Goal: Find specific page/section: Locate item on page

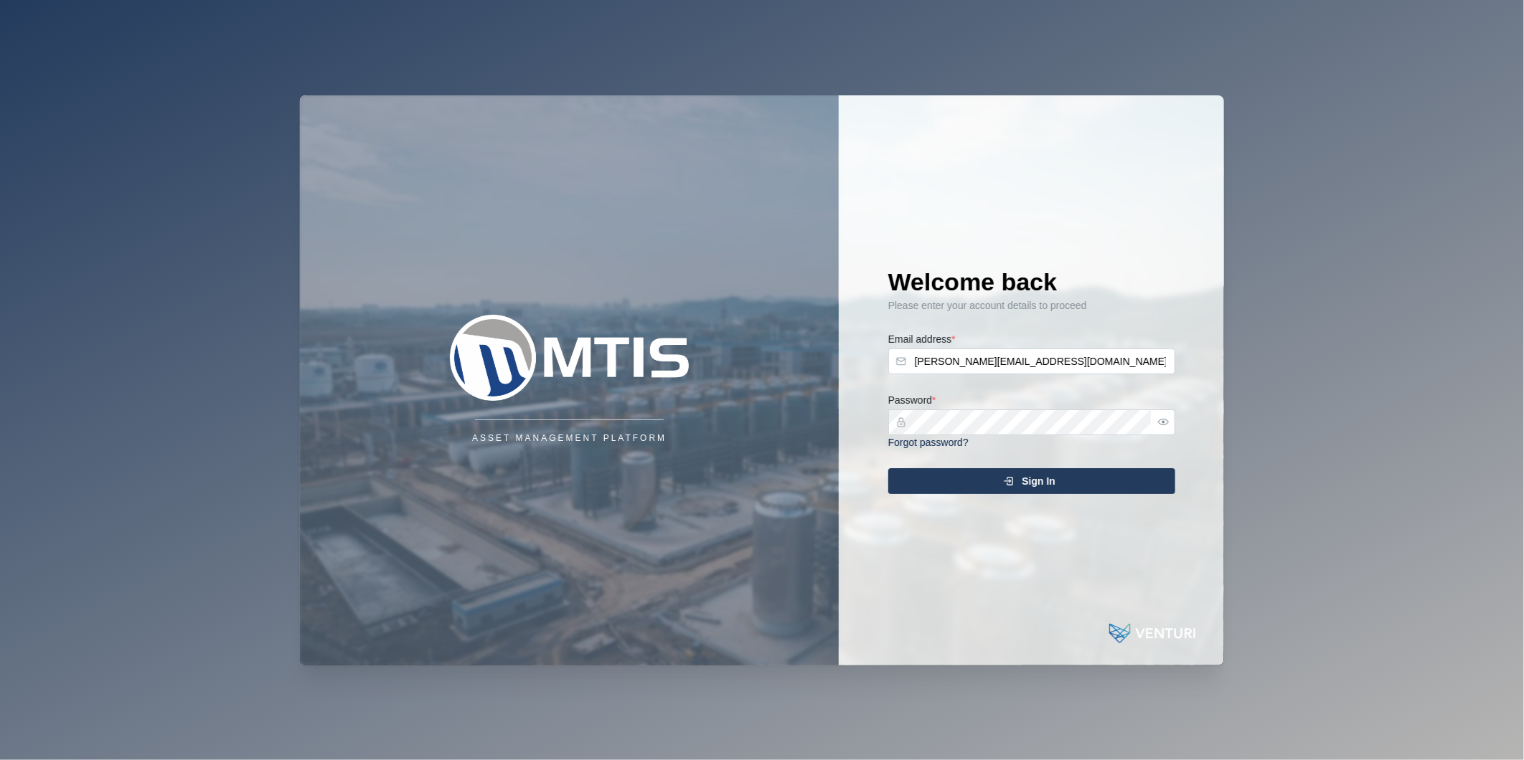
click at [998, 470] on div "Sign In" at bounding box center [1029, 481] width 264 height 24
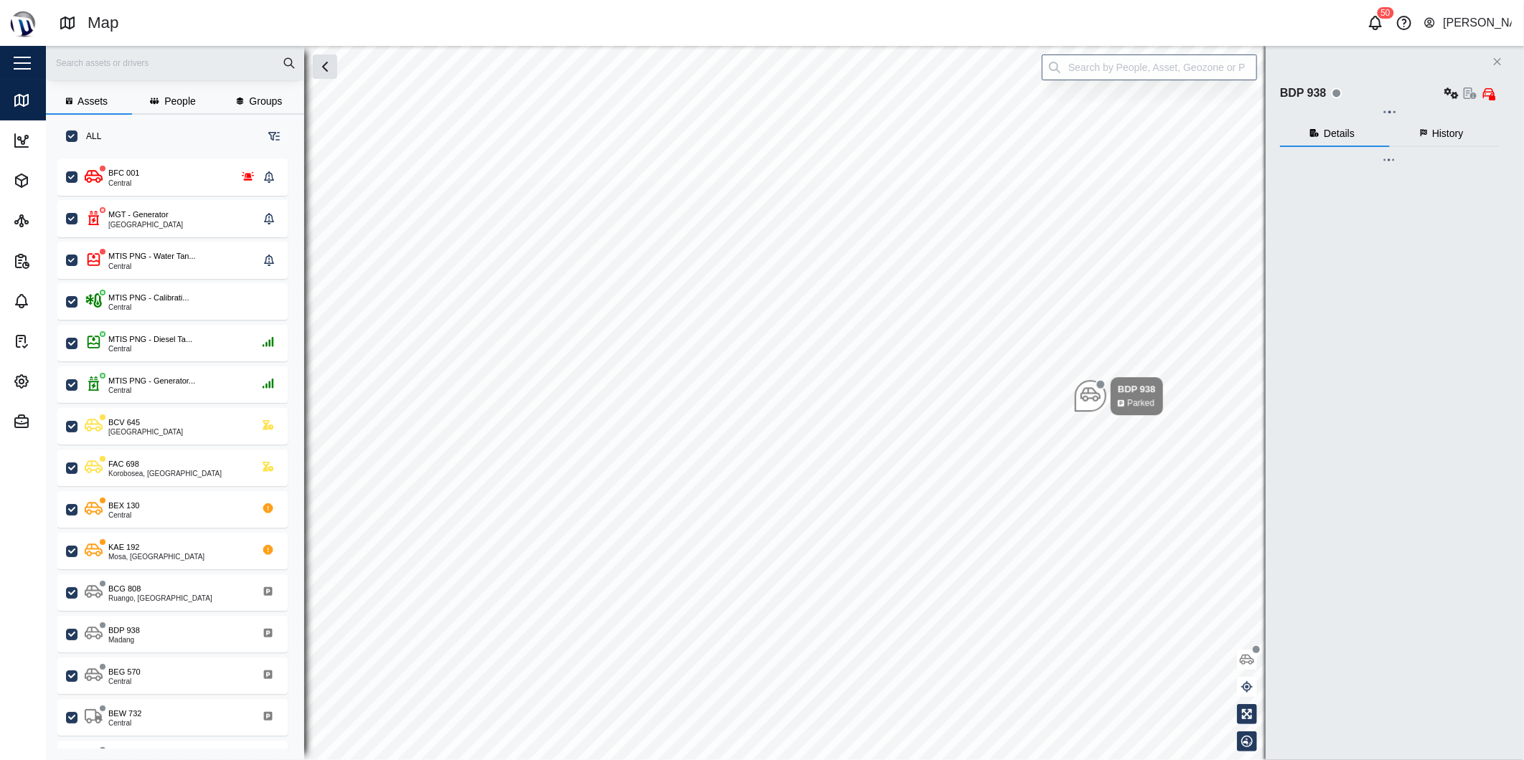
checkbox input "true"
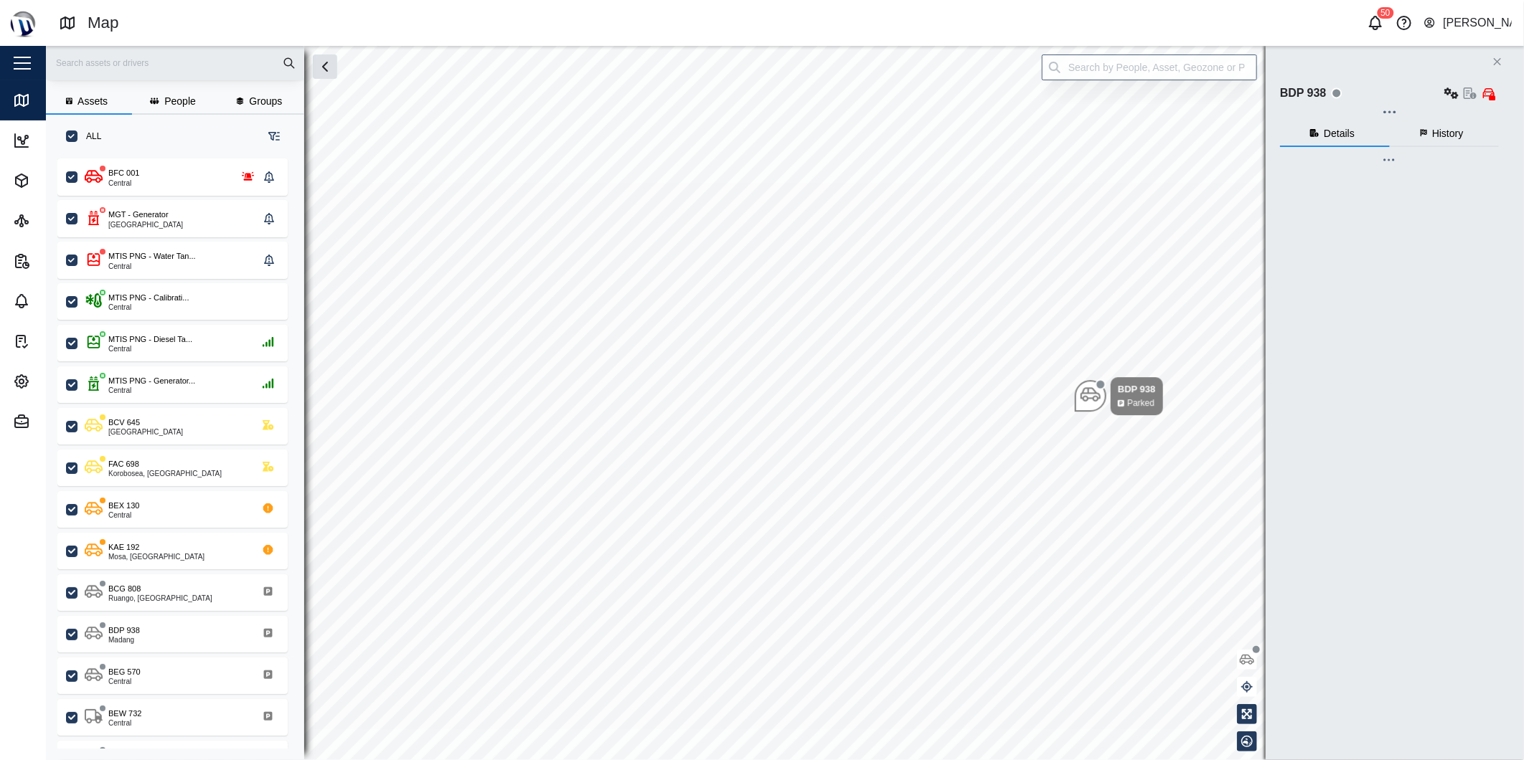
checkbox input "true"
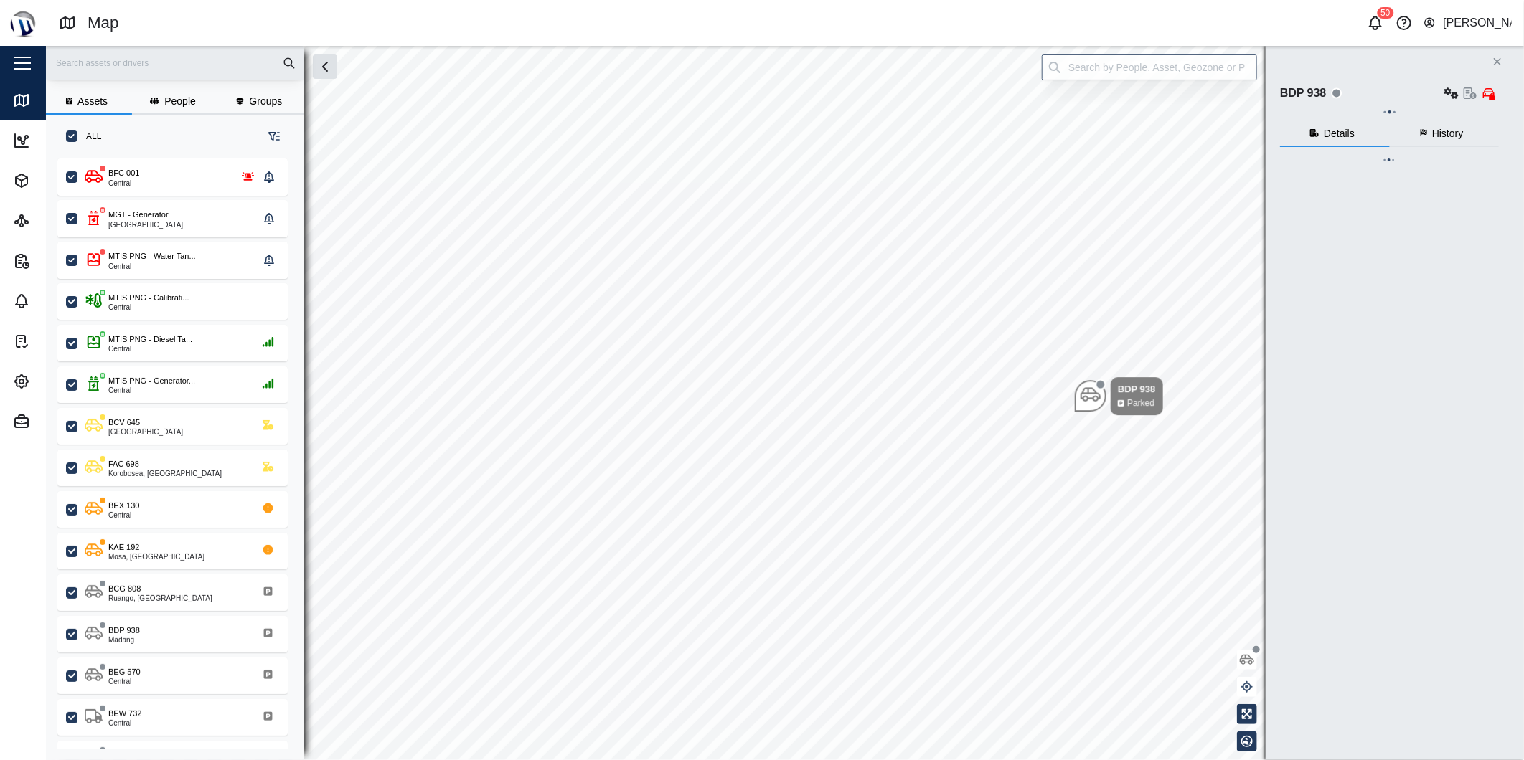
checkbox input "true"
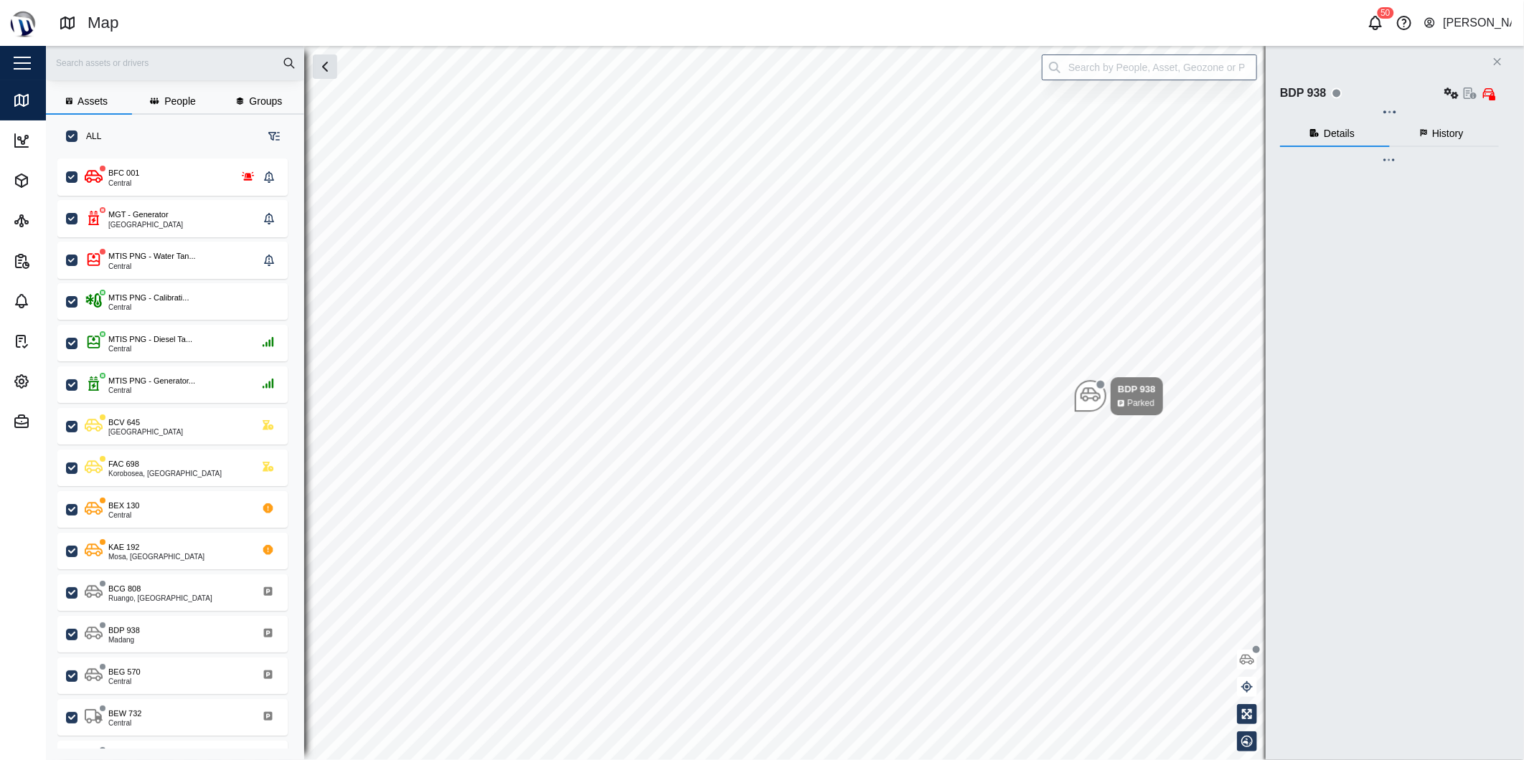
checkbox input "true"
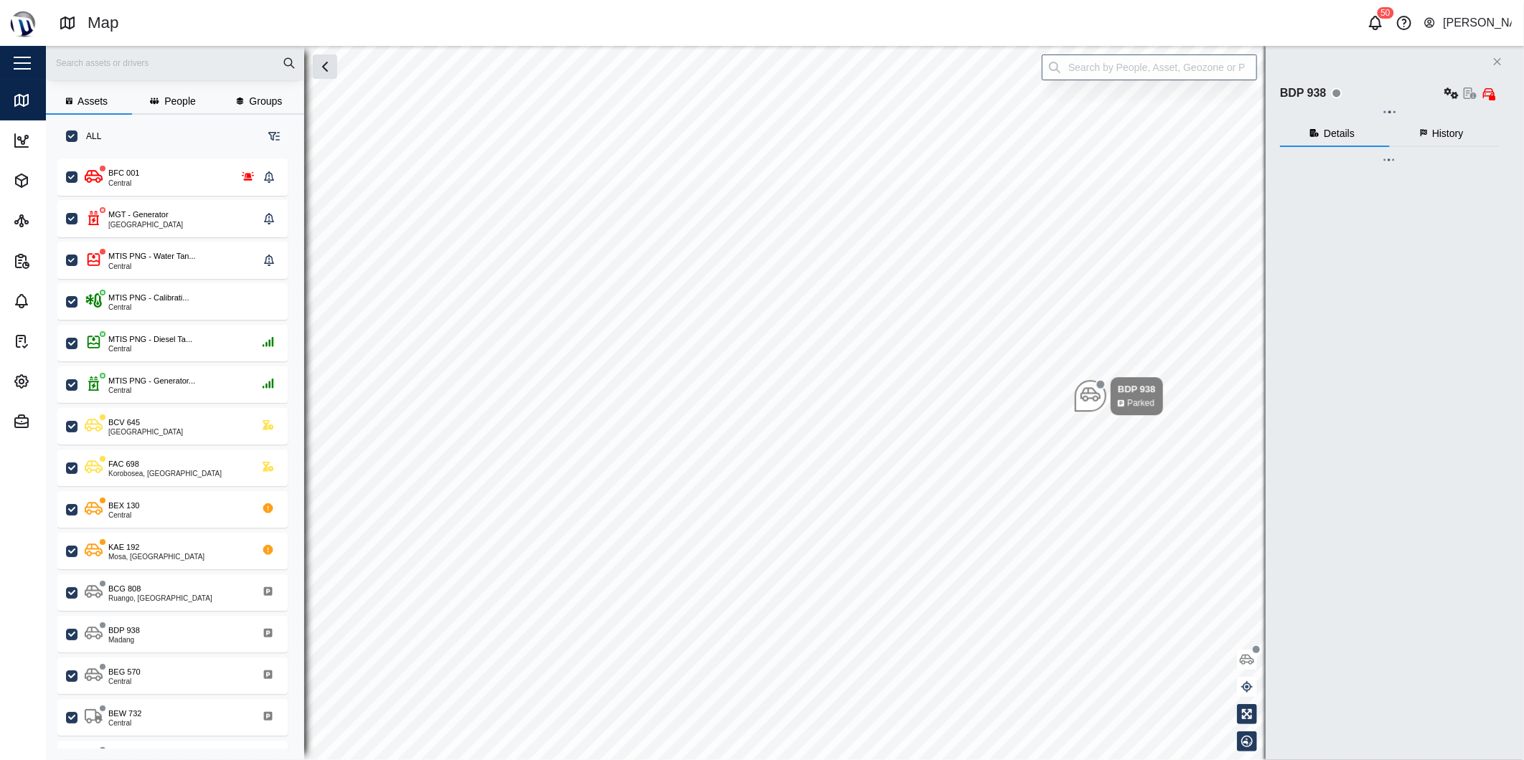
checkbox input "true"
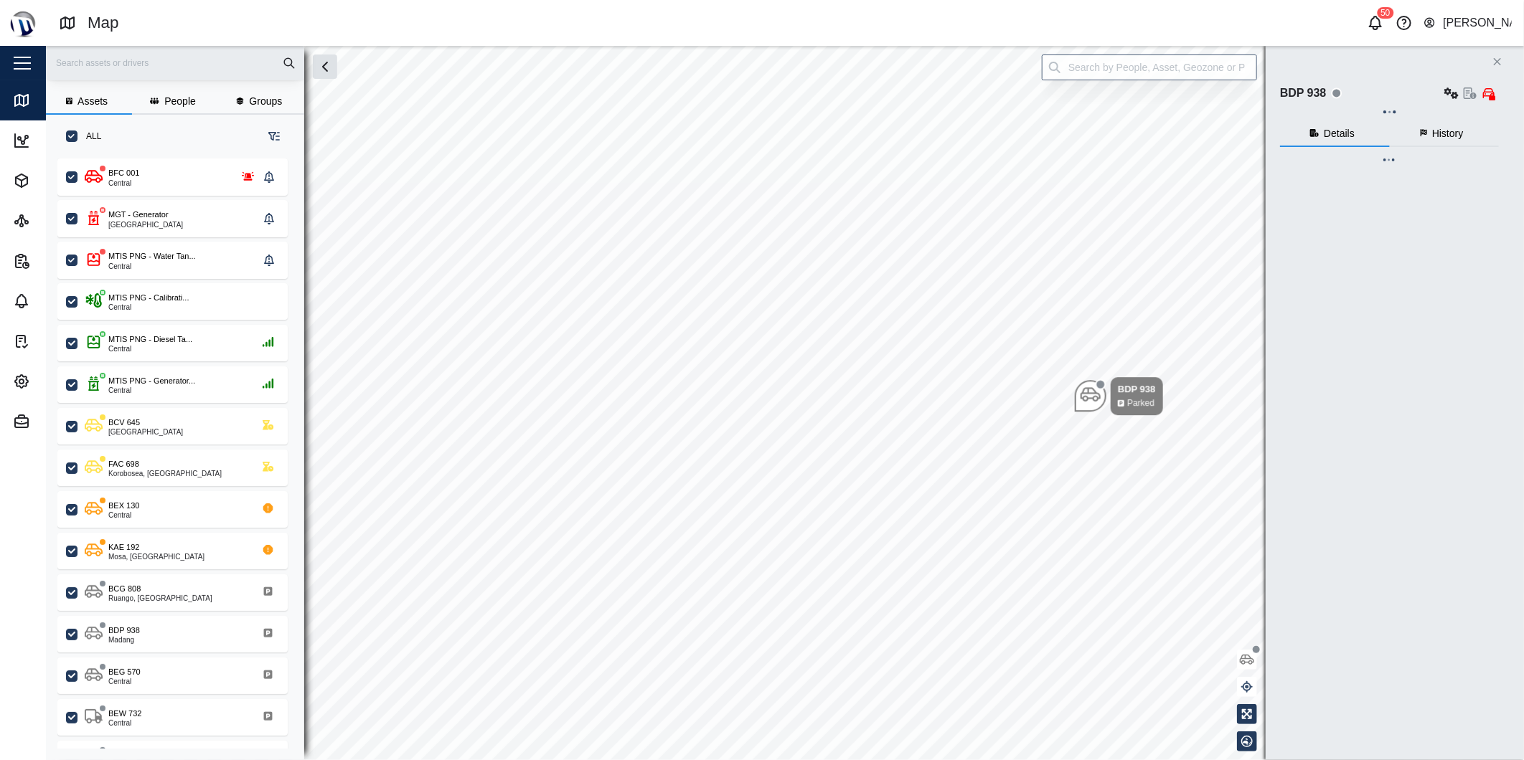
checkbox input "true"
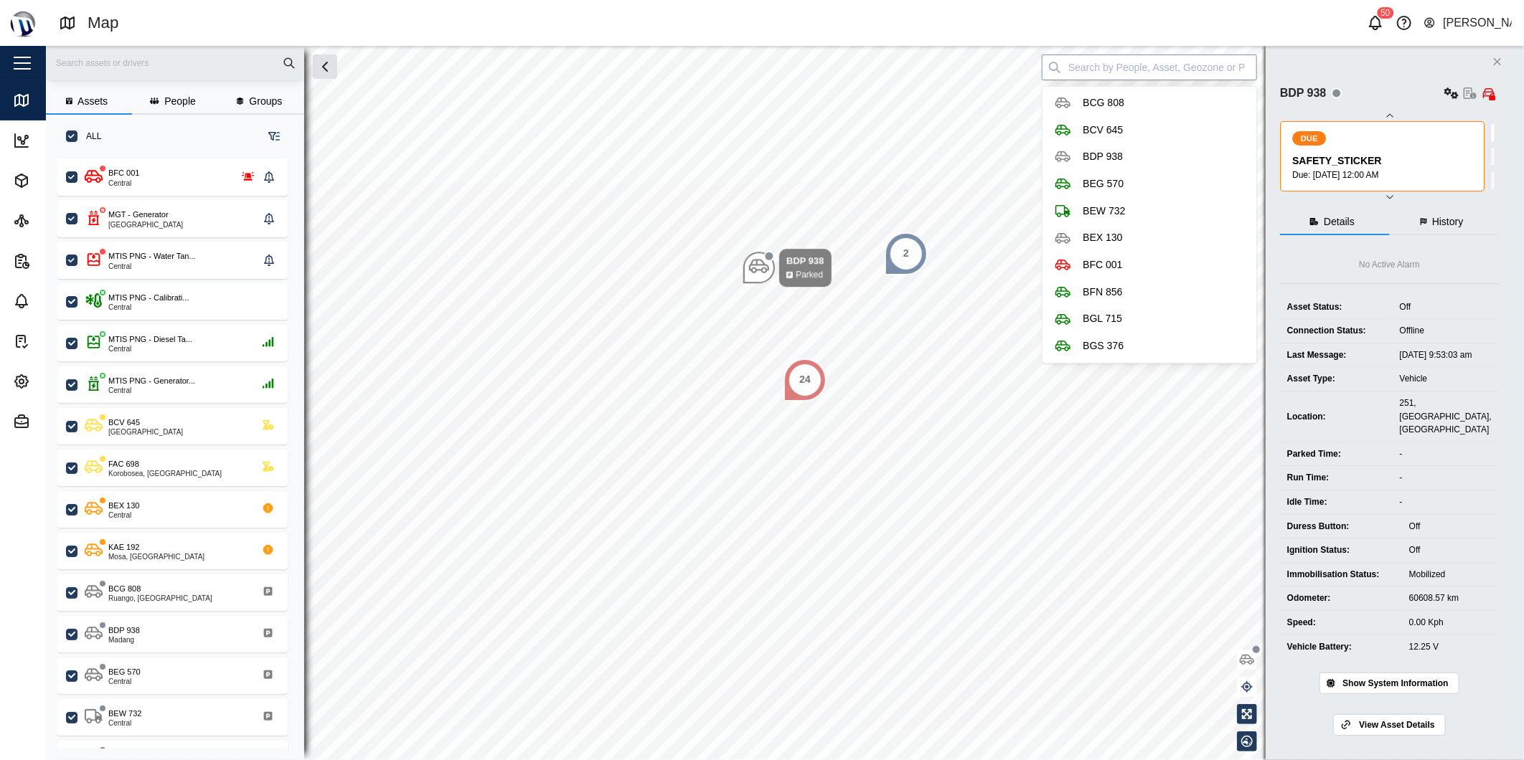
click at [1158, 70] on input "search" at bounding box center [1149, 68] width 215 height 26
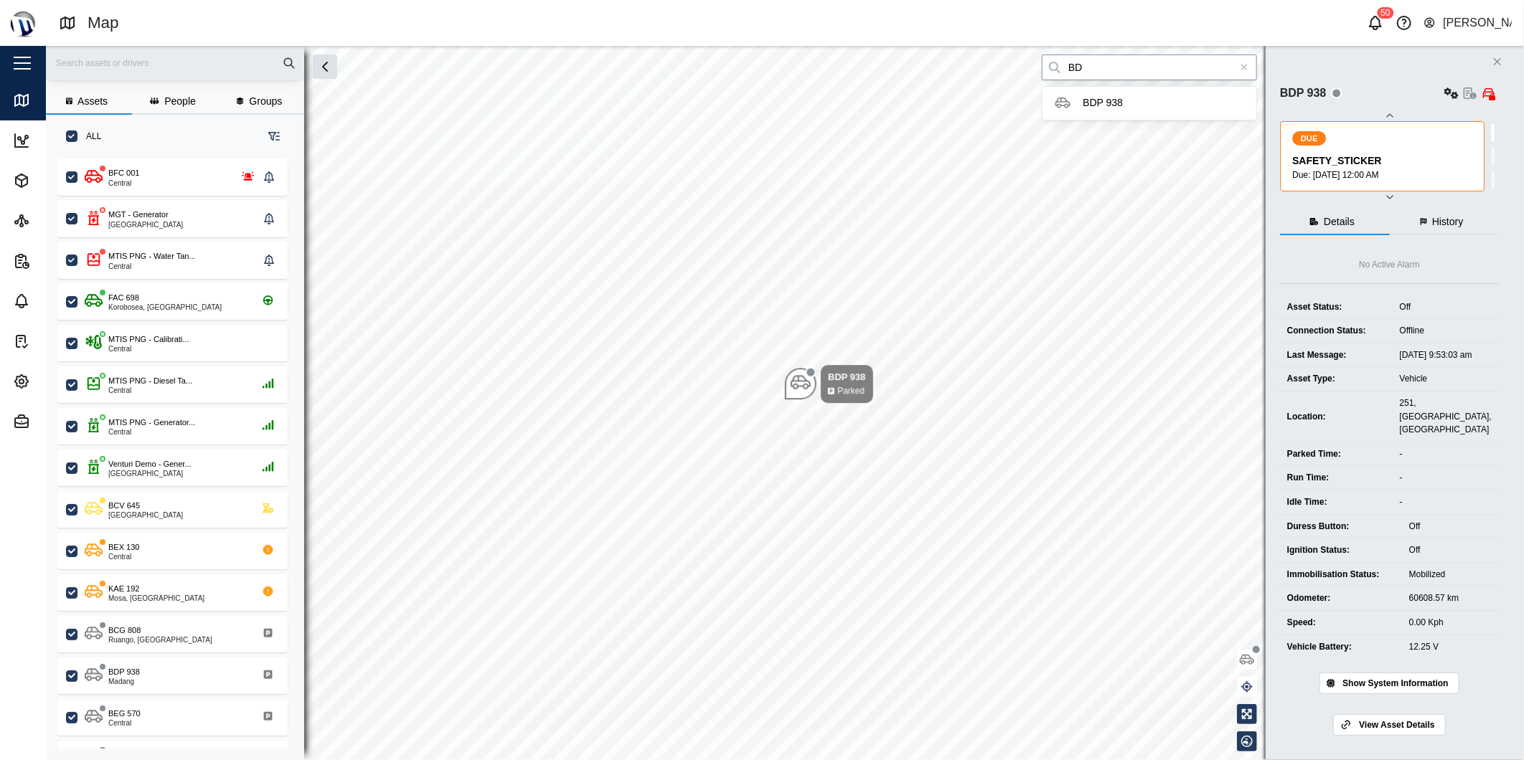
type input "B"
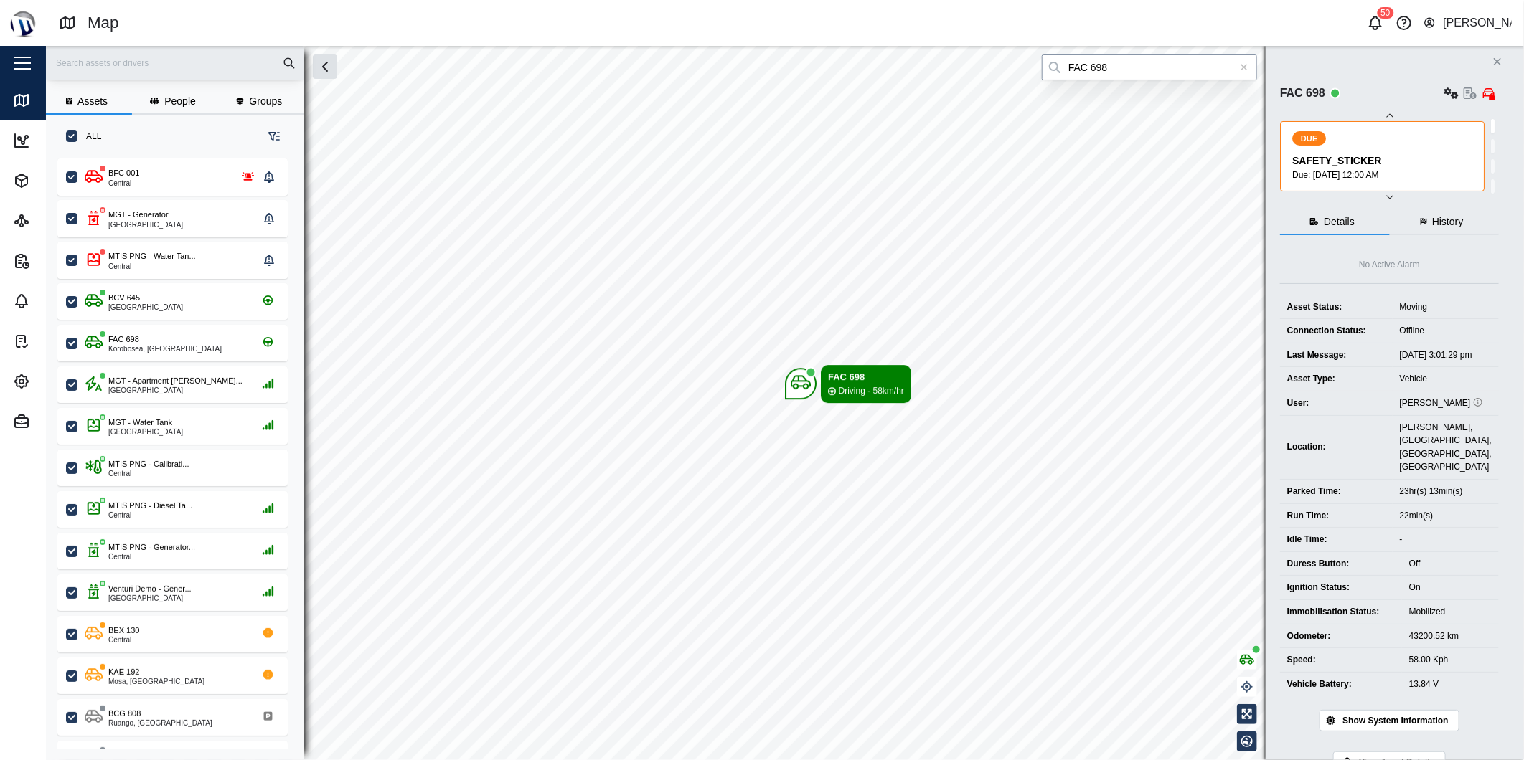
type input "FAC 698"
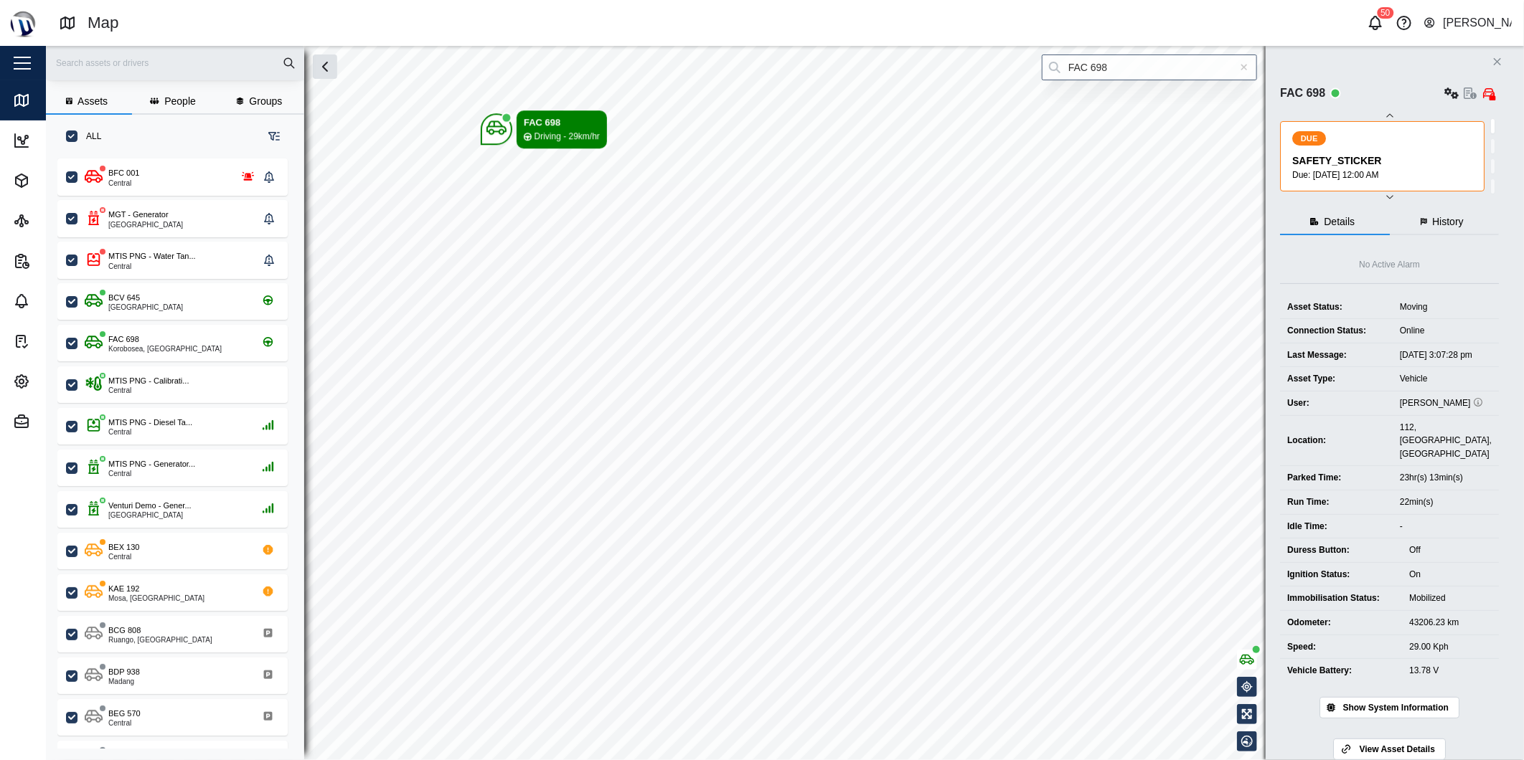
click at [1245, 67] on icon at bounding box center [1244, 67] width 8 height 10
click at [1227, 63] on input "search" at bounding box center [1149, 68] width 215 height 26
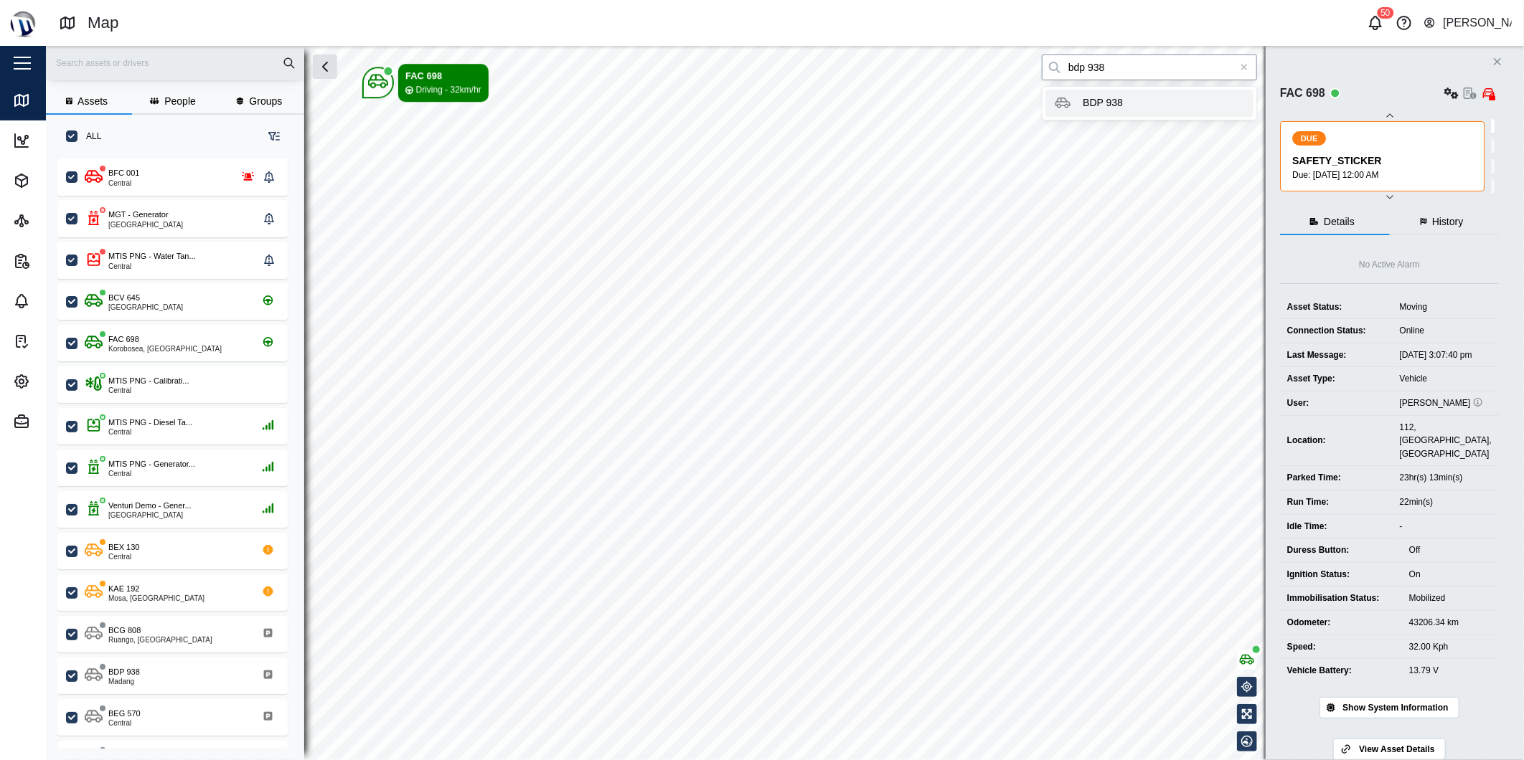
click at [1143, 119] on div "BDP 938" at bounding box center [1149, 103] width 215 height 34
type input "BDP 938"
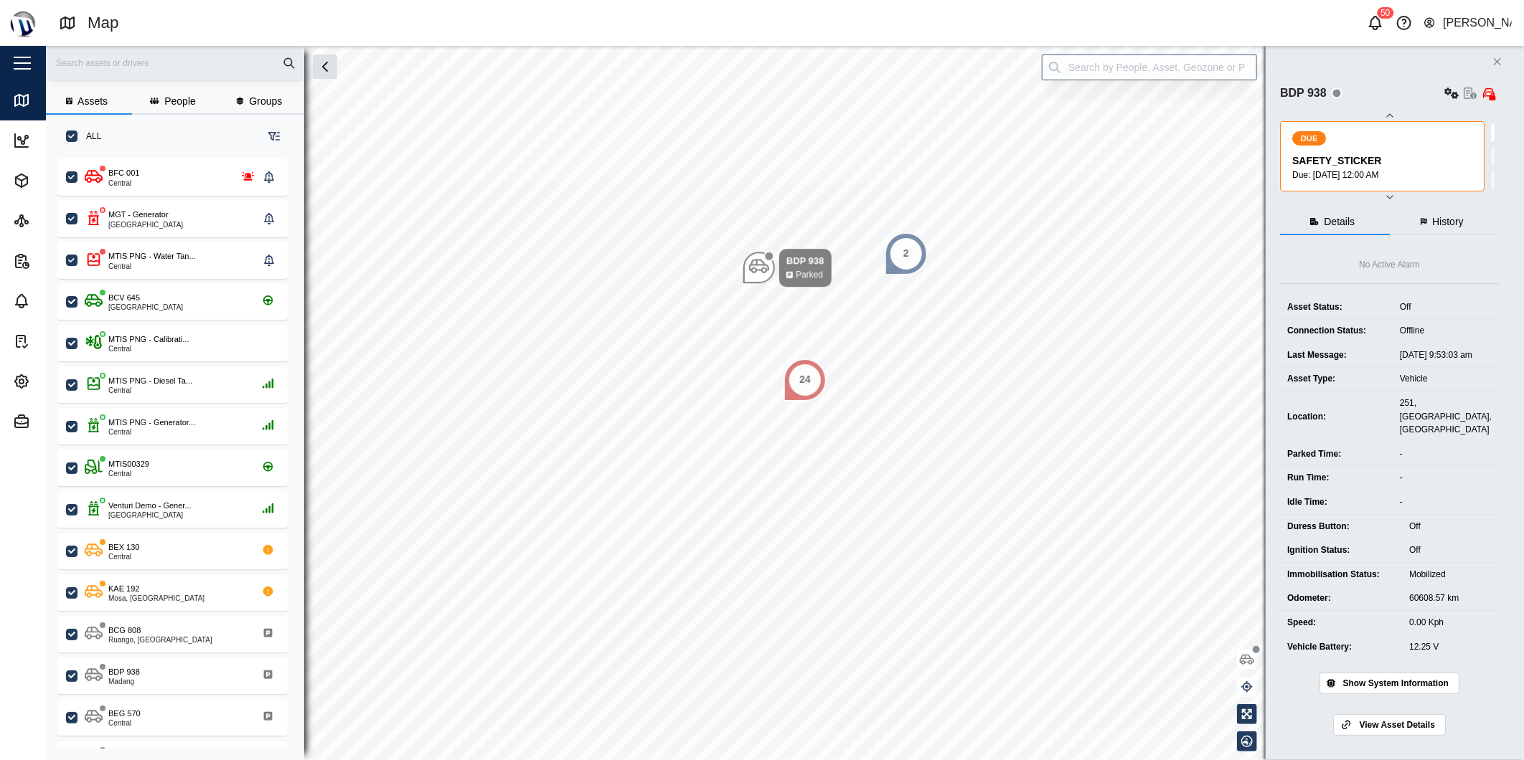
click at [1116, 57] on div "Assets People Groups ALL BFC 001 Central MGT - Generator Port Moresby MTIS PNG …" at bounding box center [785, 403] width 1478 height 715
click at [1113, 65] on input "search" at bounding box center [1149, 68] width 215 height 26
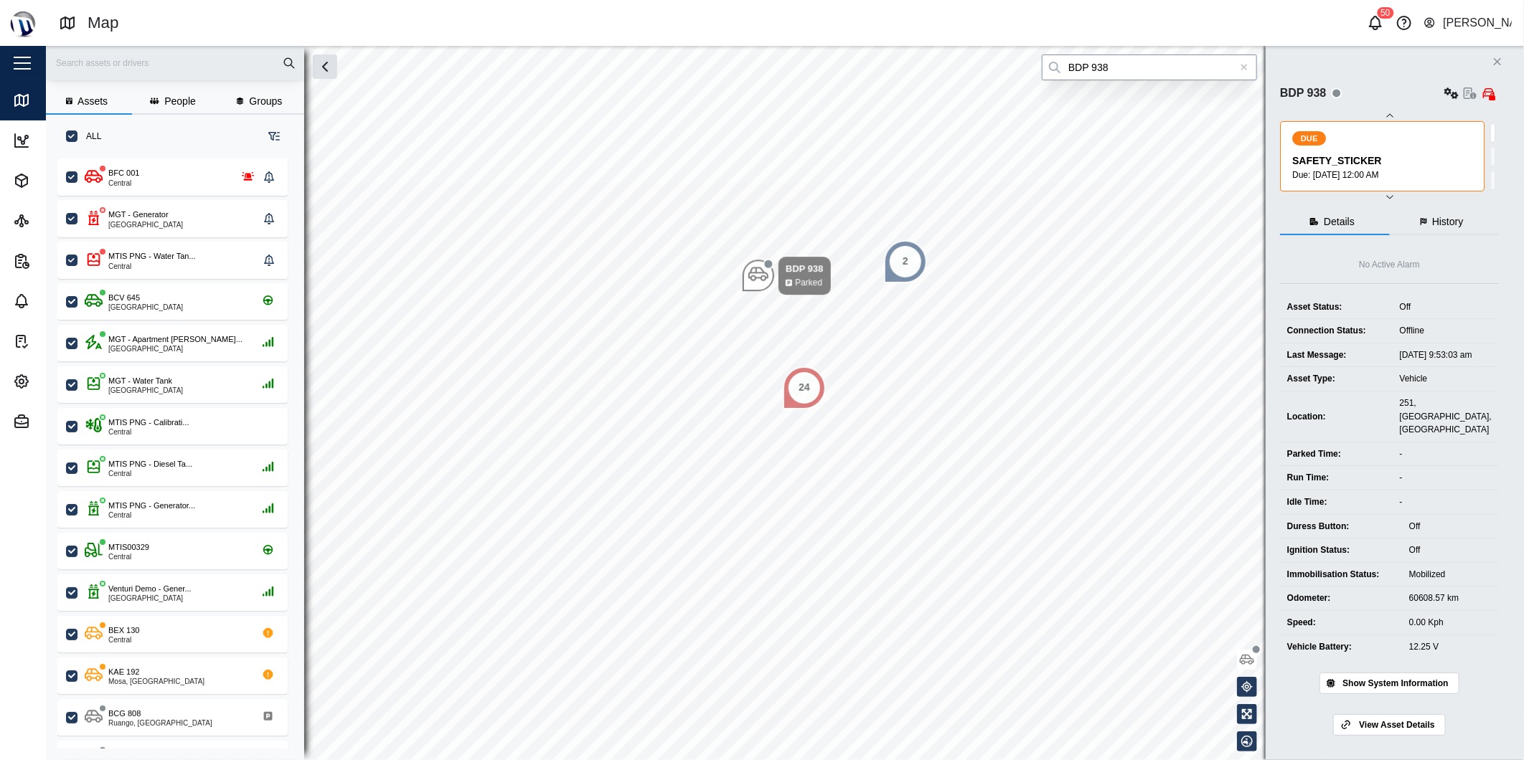
click at [1154, 76] on input "BDP 938" at bounding box center [1149, 68] width 215 height 26
type input "BDP 938"
click at [1454, 18] on div "[PERSON_NAME]" at bounding box center [1477, 23] width 69 height 18
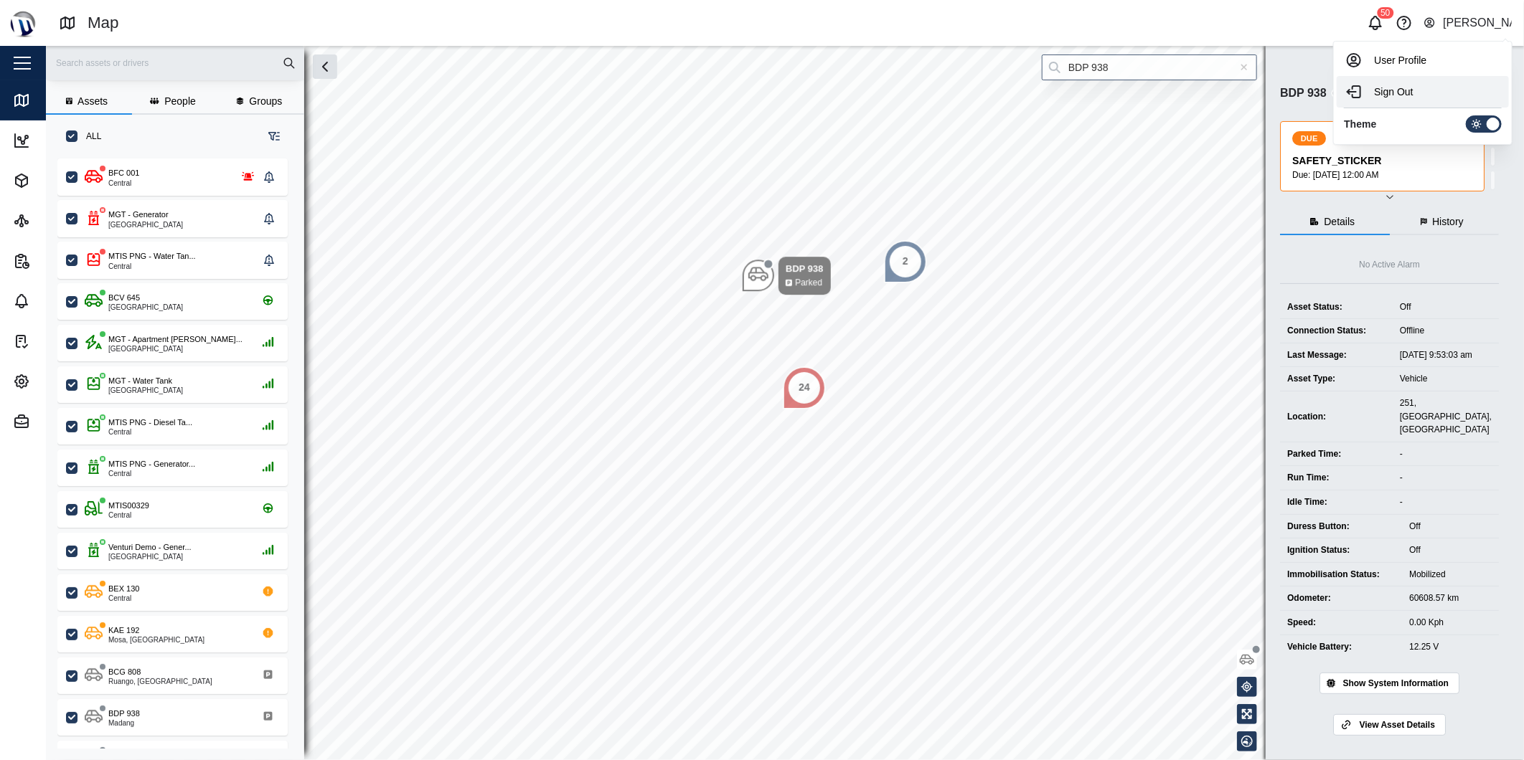
click at [1403, 96] on div "Sign Out" at bounding box center [1422, 91] width 155 height 17
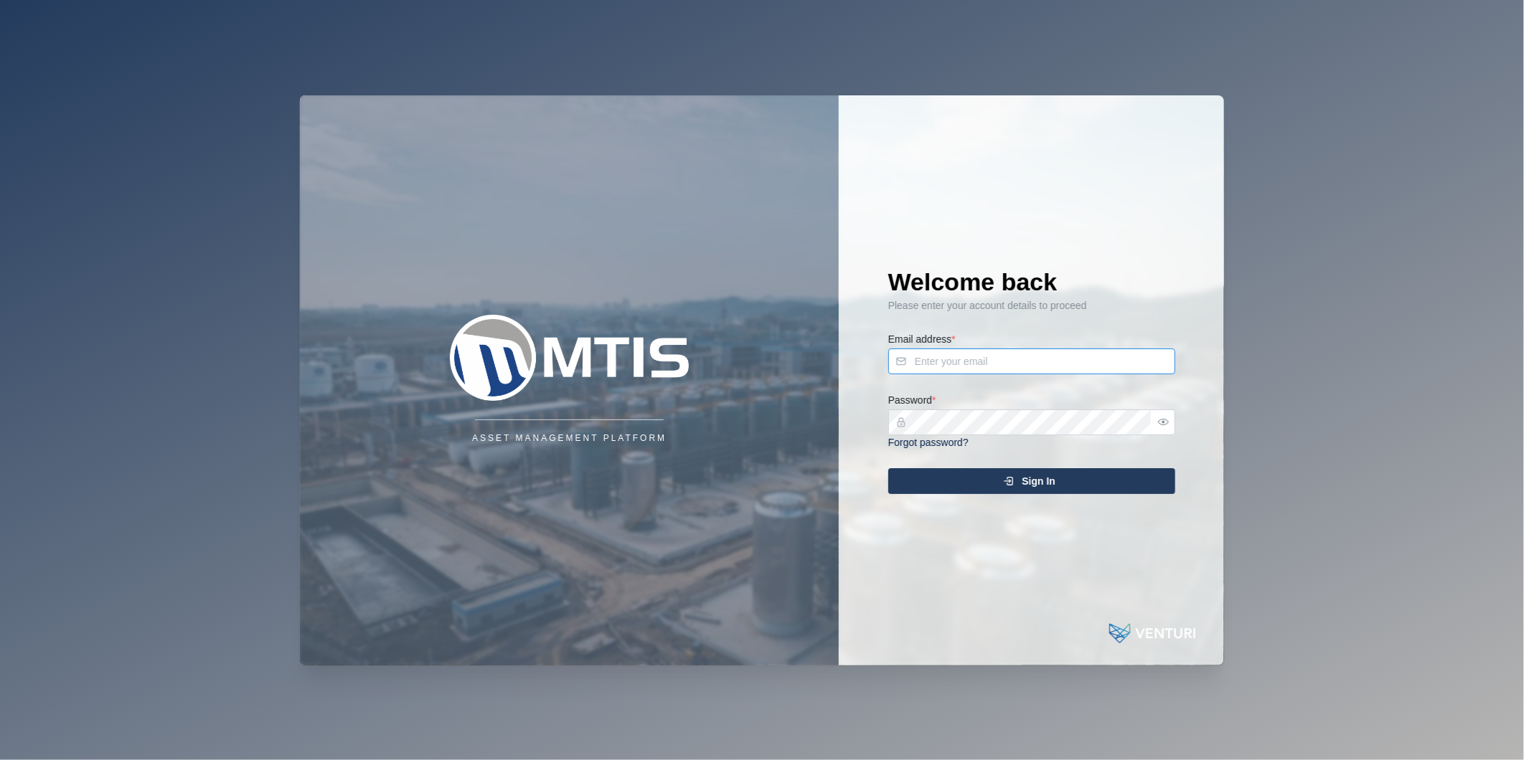
type input "[PERSON_NAME][EMAIL_ADDRESS][DOMAIN_NAME]"
click at [1023, 366] on input "[PERSON_NAME][EMAIL_ADDRESS][DOMAIN_NAME]" at bounding box center [1031, 362] width 287 height 26
click at [876, 359] on div "Welcome back Please enter your account details to proceed Email address * [PERS…" at bounding box center [1031, 380] width 344 height 570
click at [963, 470] on div "Sign In" at bounding box center [1029, 481] width 264 height 24
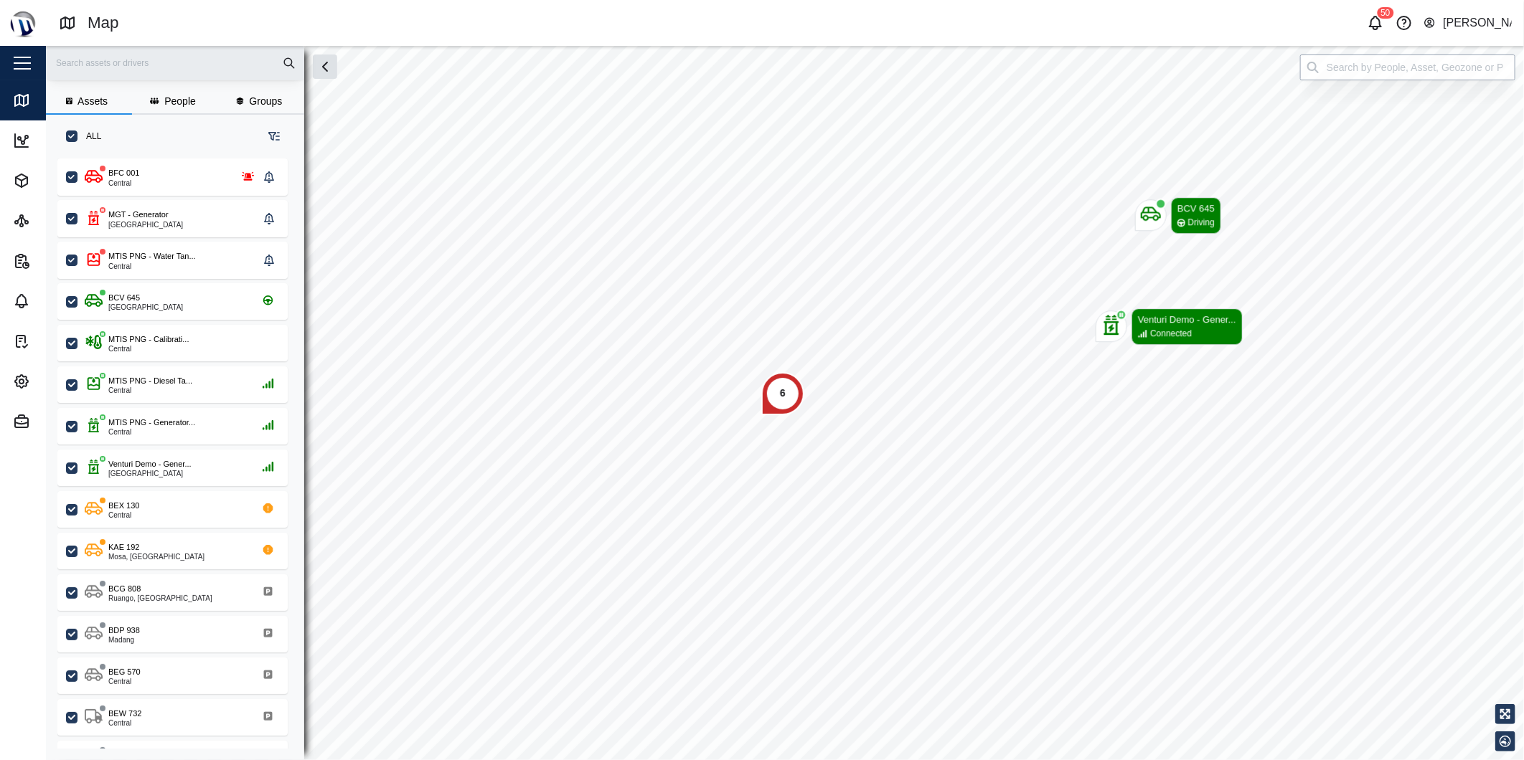
drag, startPoint x: 1438, startPoint y: 72, endPoint x: 1430, endPoint y: 70, distance: 8.2
click at [1433, 67] on input "search" at bounding box center [1407, 68] width 215 height 26
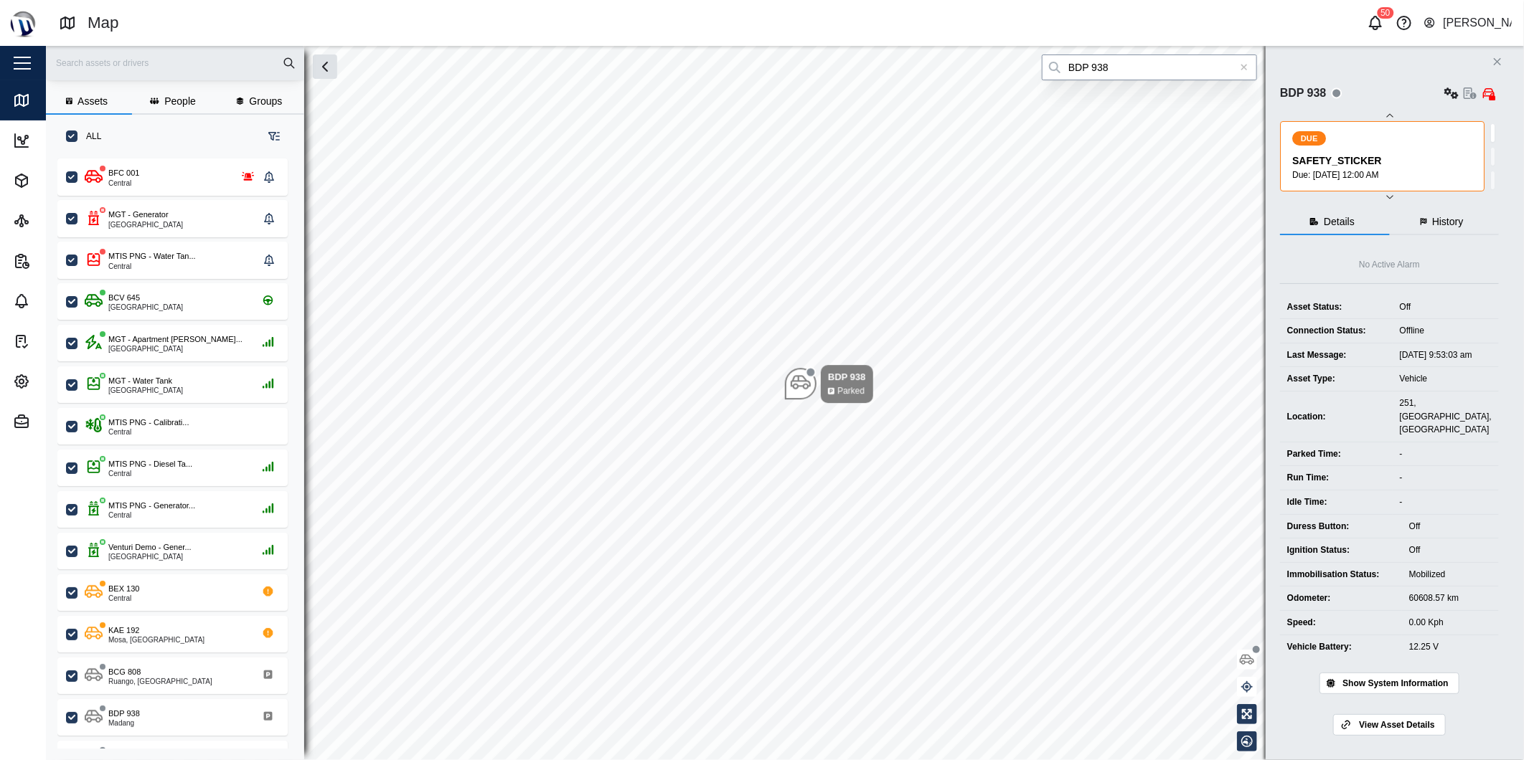
type input "BDP 938"
